Goal: Complete application form

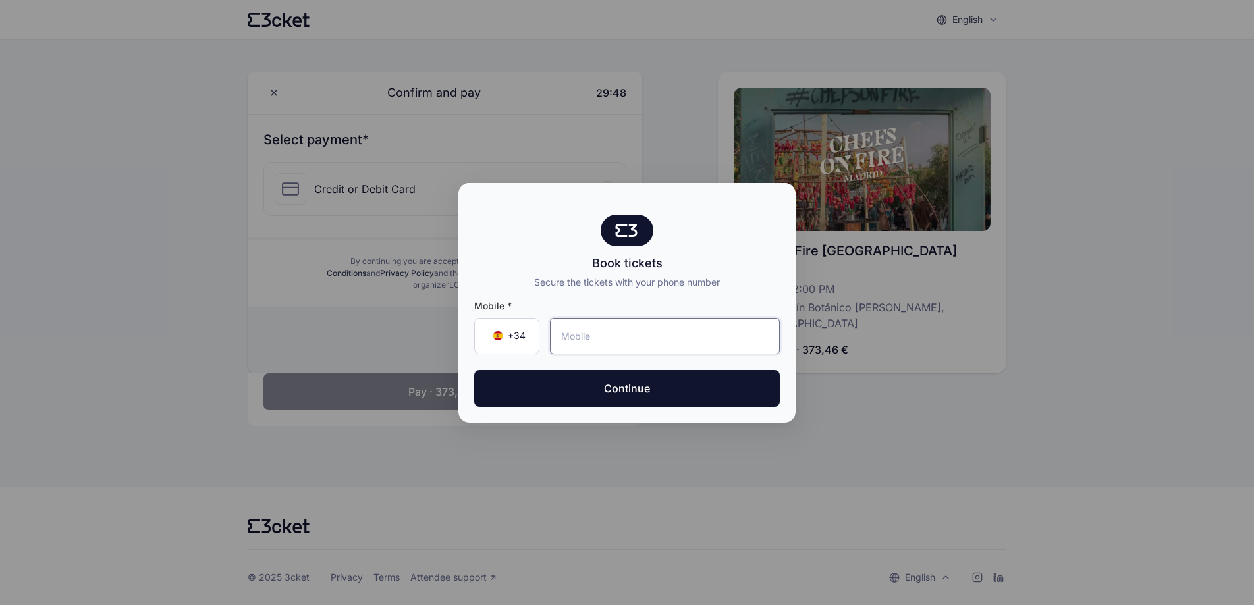
click at [582, 338] on input "tel" at bounding box center [665, 336] width 230 height 36
type input "619 35 98 82"
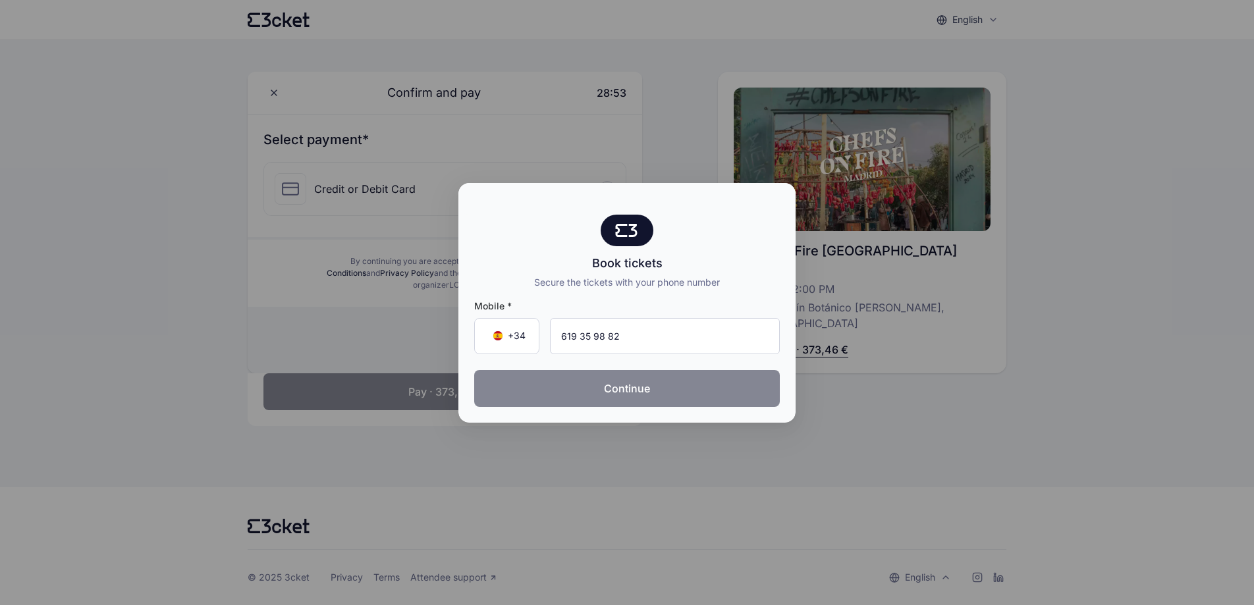
click at [612, 391] on button "Continue" at bounding box center [627, 388] width 306 height 37
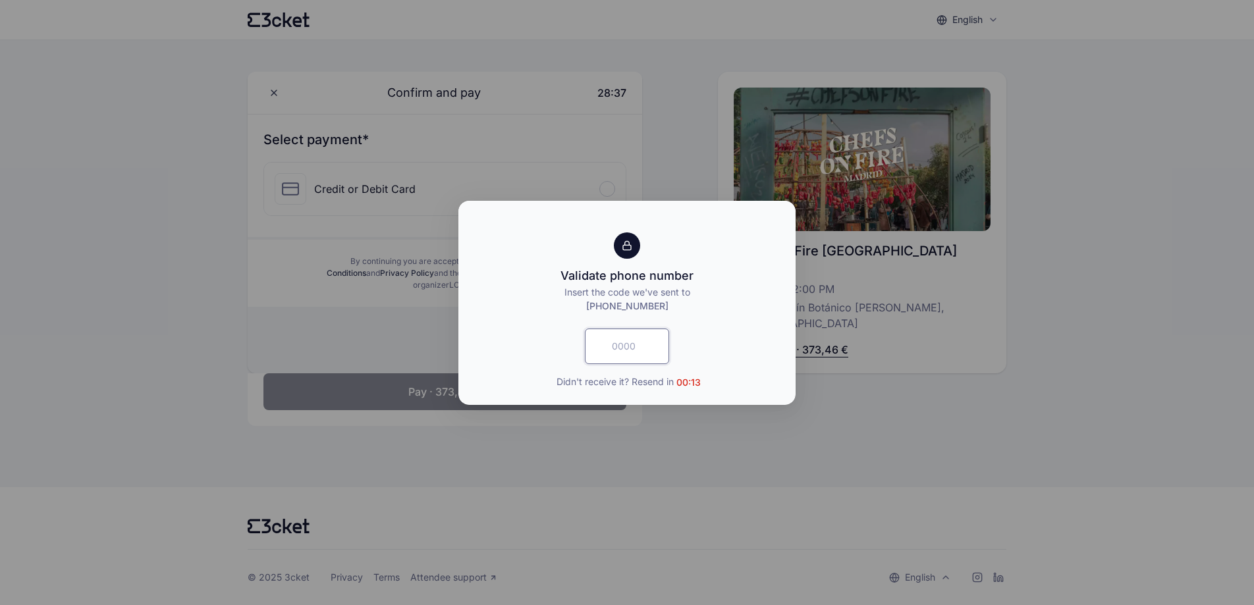
click at [642, 360] on input "text" at bounding box center [627, 347] width 84 height 36
type input "8588"
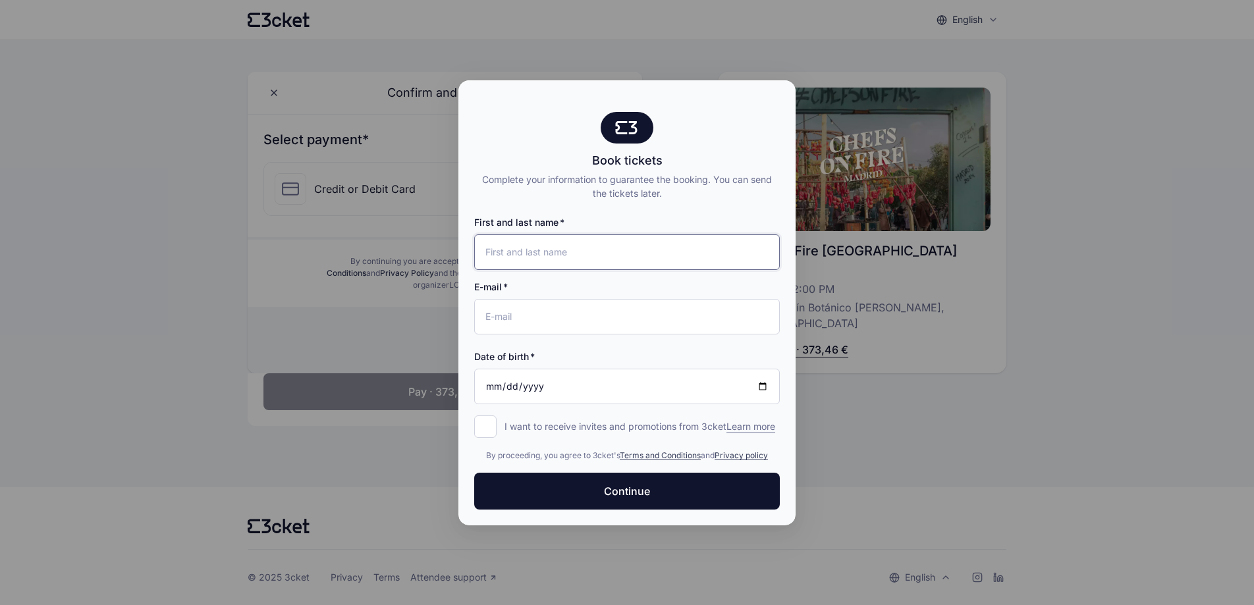
click at [540, 252] on input "First and last name" at bounding box center [627, 253] width 306 height 36
type input "adina"
type input "[EMAIL_ADDRESS][DOMAIN_NAME]"
click at [572, 383] on input "Date of birth" at bounding box center [627, 387] width 306 height 36
click at [474, 473] on button "Continue" at bounding box center [627, 491] width 306 height 37
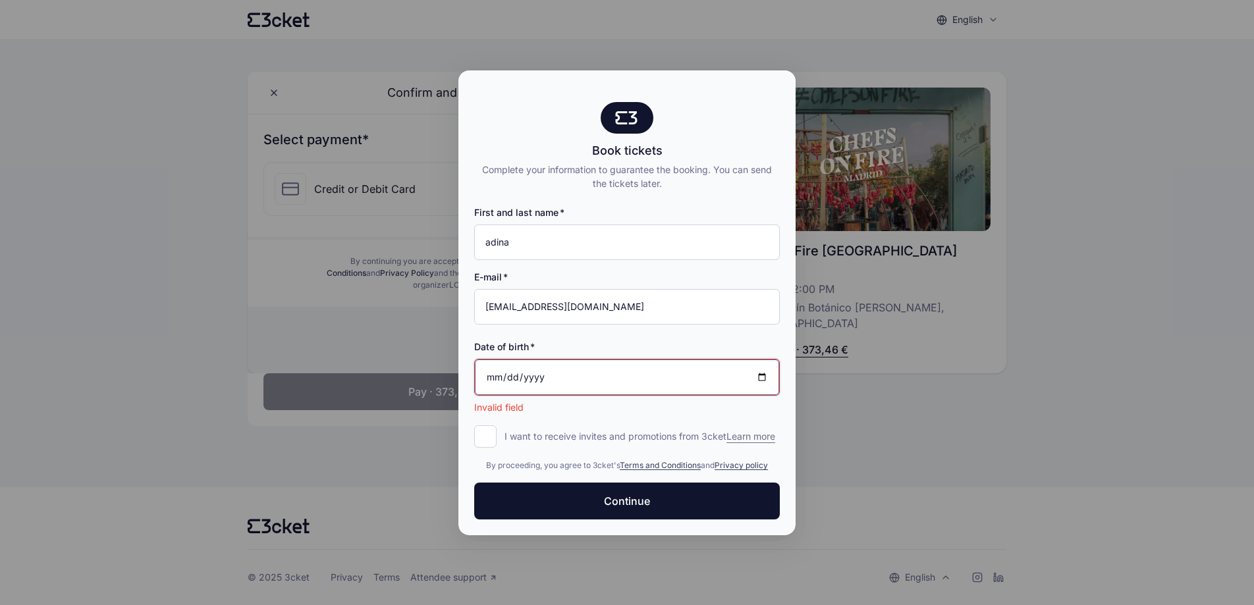
click at [491, 375] on input "Date of birth" at bounding box center [627, 378] width 304 height 36
type input "[DATE]"
click at [496, 437] on input "I want to receive invites and promotions from 3cket Learn more form.register.op…" at bounding box center [485, 437] width 22 height 22
checkbox input "true"
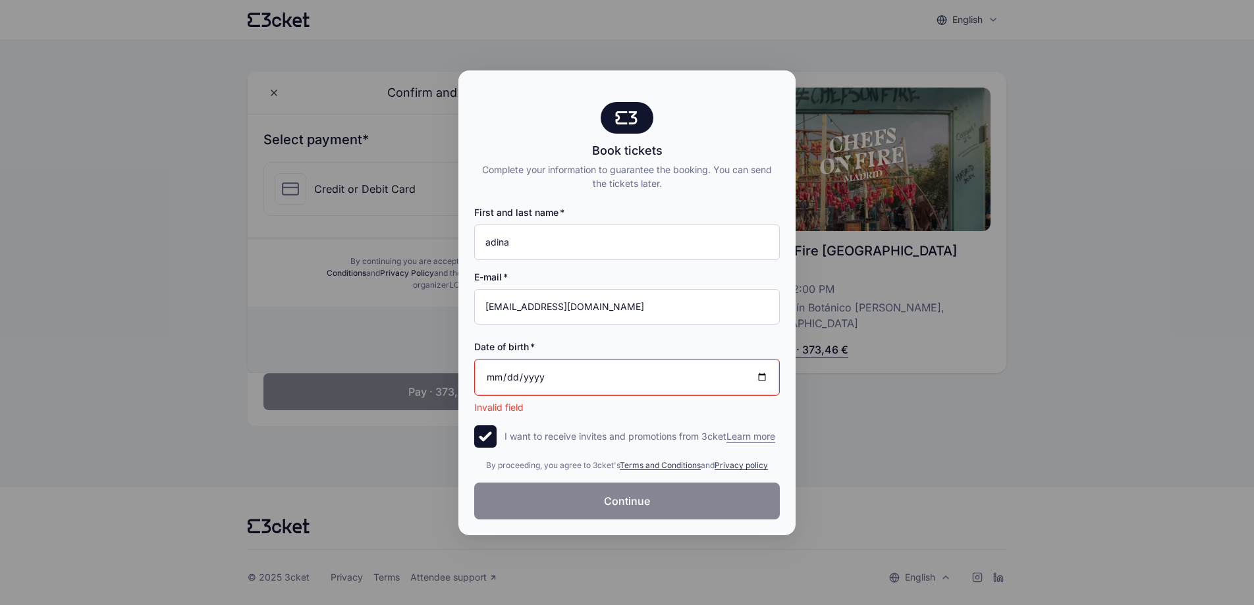
click at [543, 509] on button "Continue" at bounding box center [627, 501] width 306 height 37
